Goal: Transaction & Acquisition: Purchase product/service

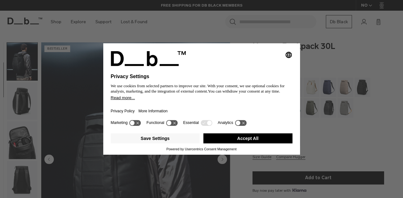
click at [250, 145] on div "Save Settings Accept All" at bounding box center [202, 139] width 182 height 16
click at [250, 141] on button "Accept All" at bounding box center [247, 139] width 89 height 10
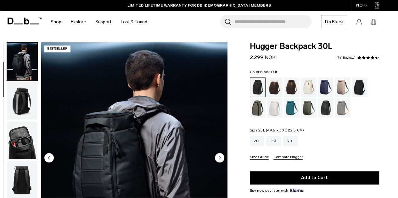
click at [278, 142] on div "25L" at bounding box center [273, 141] width 15 height 10
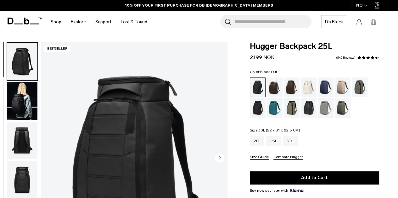
click at [289, 142] on div "30L" at bounding box center [290, 141] width 15 height 10
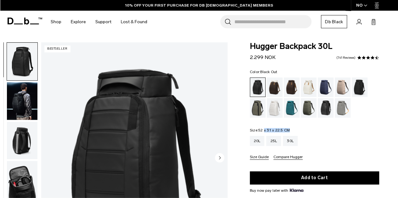
drag, startPoint x: 246, startPoint y: 129, endPoint x: 294, endPoint y: 128, distance: 48.1
click at [295, 128] on div "Hugger Backpack 30L 2.299 NOK 4.6 star rating 741 Reviews Color: Black Out Out …" at bounding box center [314, 163] width 167 height 243
copy legend "Size: 52 x 31 x 22.5 CM"
click at [24, 92] on img "button" at bounding box center [22, 101] width 31 height 38
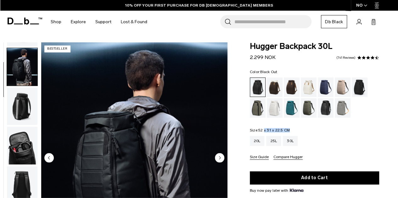
scroll to position [40, 0]
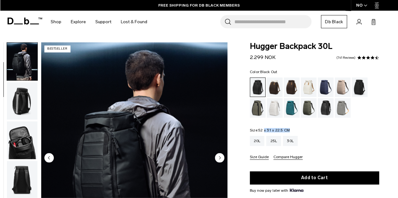
click at [290, 129] on fieldset "Size: 52 x 31 x 22.5 CM Out of stock 20L 25L 30L Size Guide Compare Hugger" at bounding box center [314, 144] width 129 height 31
click at [292, 131] on fieldset "Size: 52 x 31 x 22.5 CM Out of stock 20L 25L 30L Size Guide Compare Hugger" at bounding box center [314, 144] width 129 height 31
drag, startPoint x: 291, startPoint y: 130, endPoint x: 259, endPoint y: 131, distance: 32.1
click at [259, 131] on fieldset "Size: 52 x 31 x 22.5 CM Out of stock 20L 25L 30L Size Guide Compare Hugger" at bounding box center [314, 144] width 129 height 31
copy span "52 x 31 x 22.5 CM"
